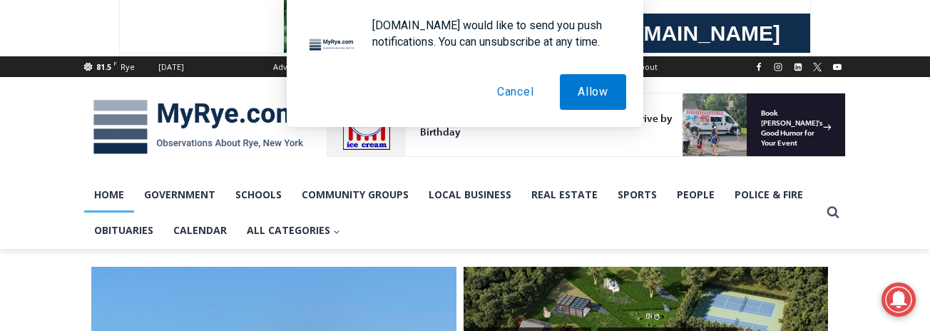
scroll to position [141, 0]
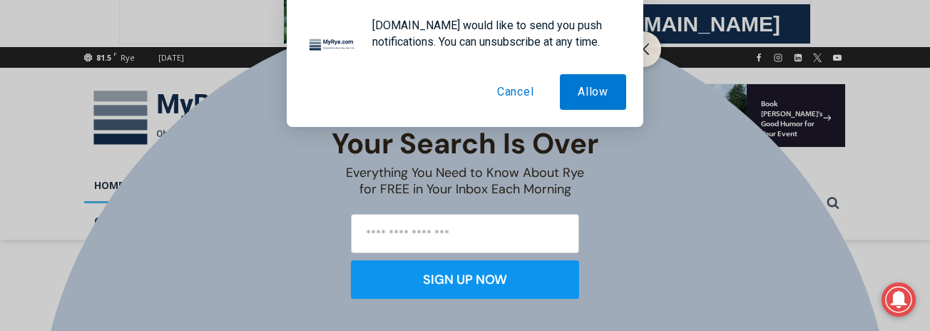
click at [522, 97] on button "Cancel" at bounding box center [515, 92] width 73 height 36
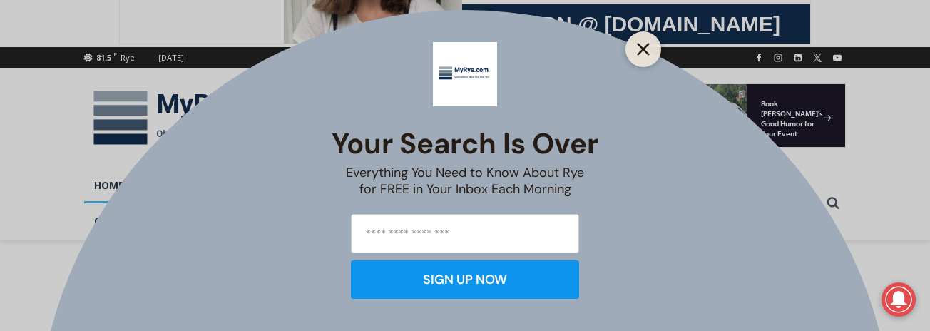
click at [646, 54] on icon "Close" at bounding box center [643, 49] width 13 height 13
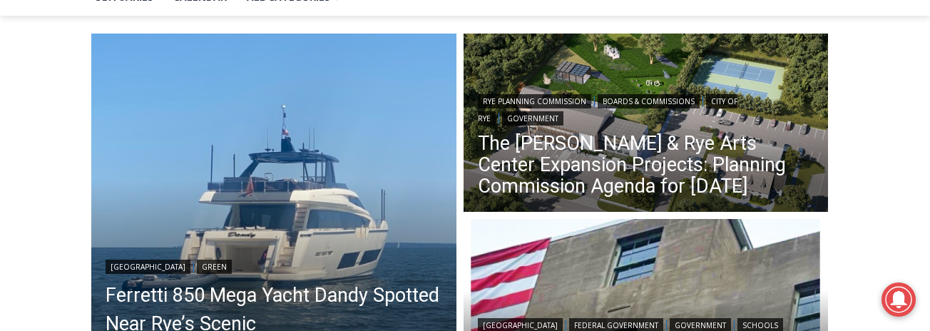
scroll to position [377, 0]
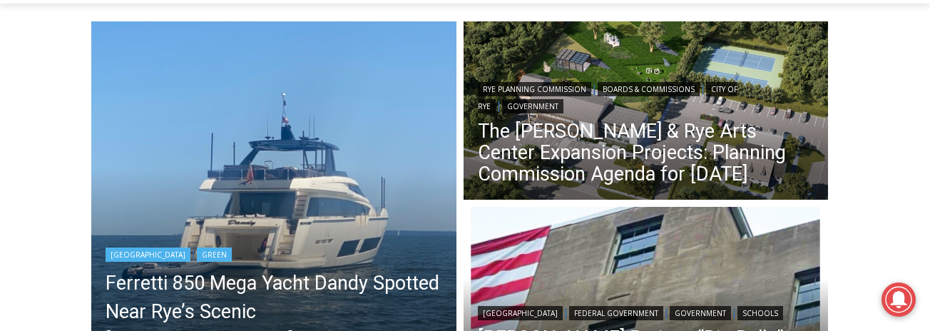
click at [300, 185] on img "Read More Ferretti 850 Mega Yacht Dandy Spotted Near Rye’s Scenic Parsonage Poi…" at bounding box center [273, 203] width 365 height 365
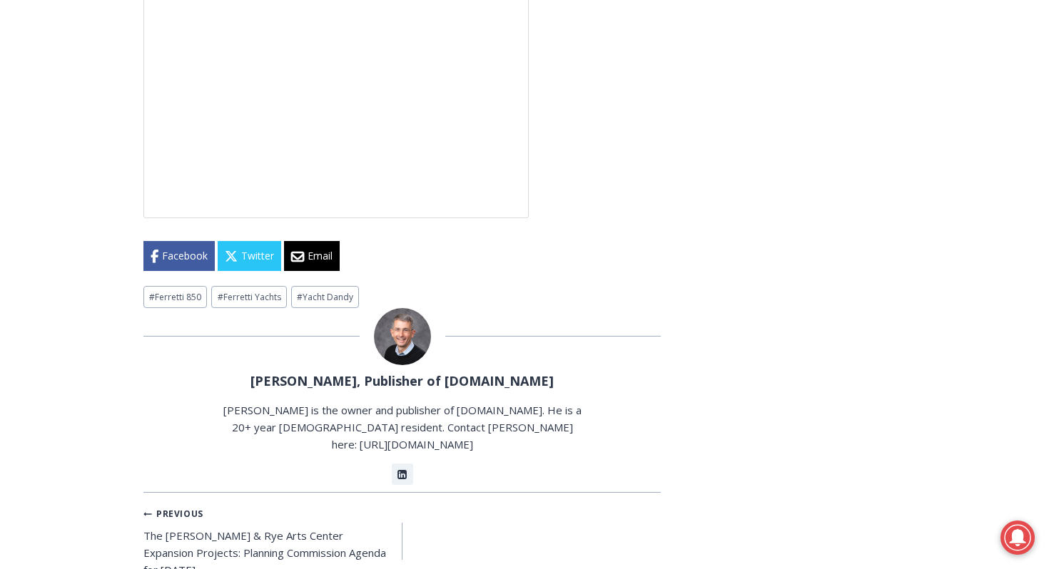
scroll to position [3789, 0]
